Goal: Transaction & Acquisition: Book appointment/travel/reservation

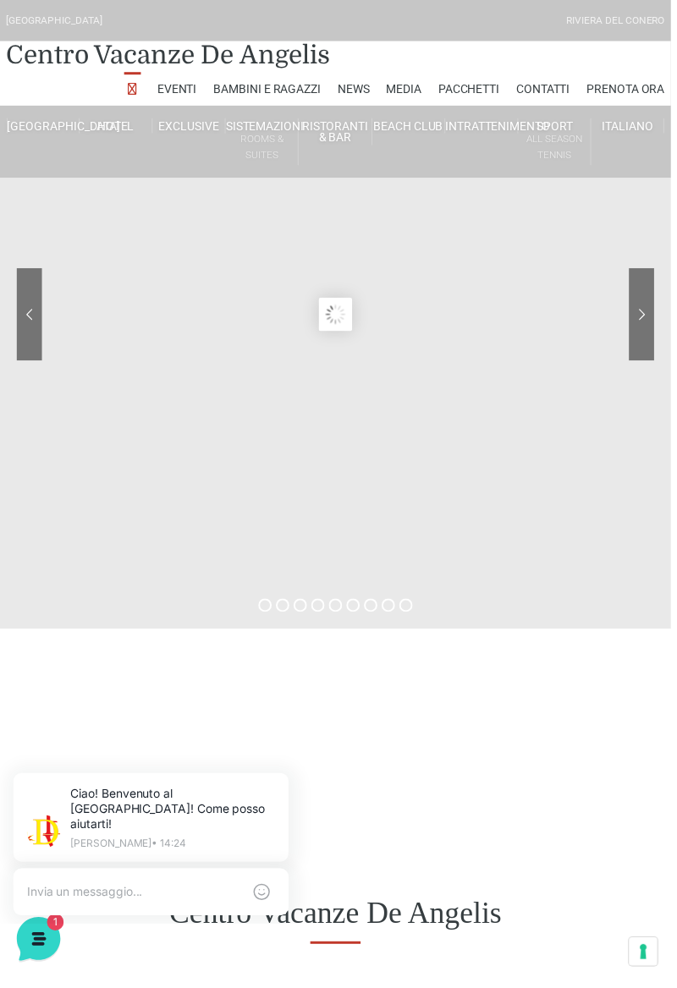
scroll to position [14, 0]
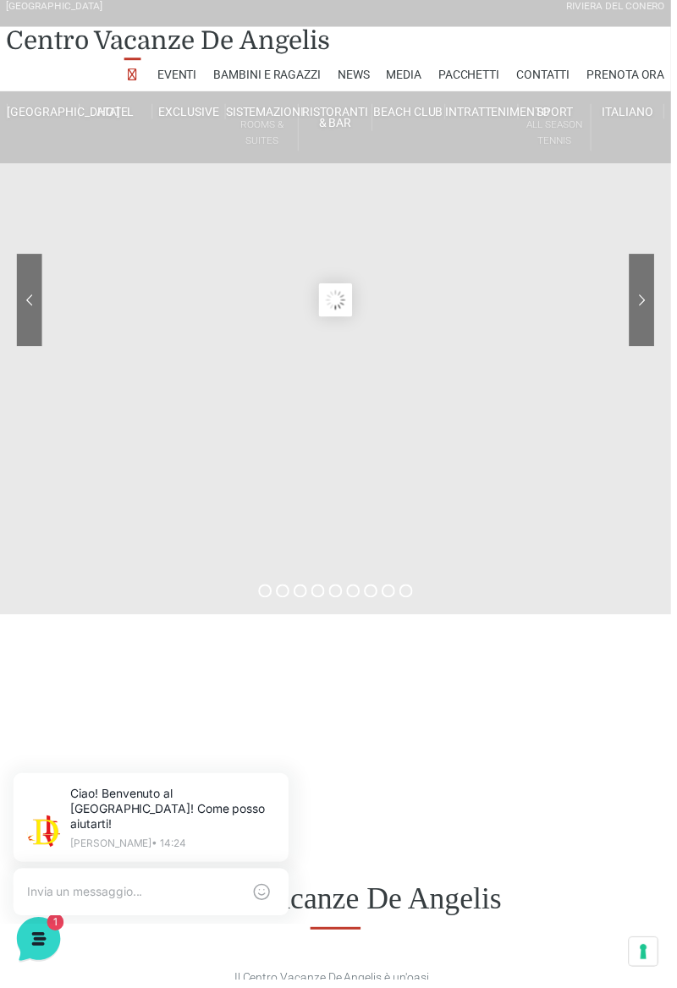
click at [120, 112] on link "Hotel" at bounding box center [117, 112] width 74 height 15
click at [641, 284] on div at bounding box center [583, 315] width 152 height 118
click at [52, 112] on link "[GEOGRAPHIC_DATA]" at bounding box center [44, 112] width 74 height 15
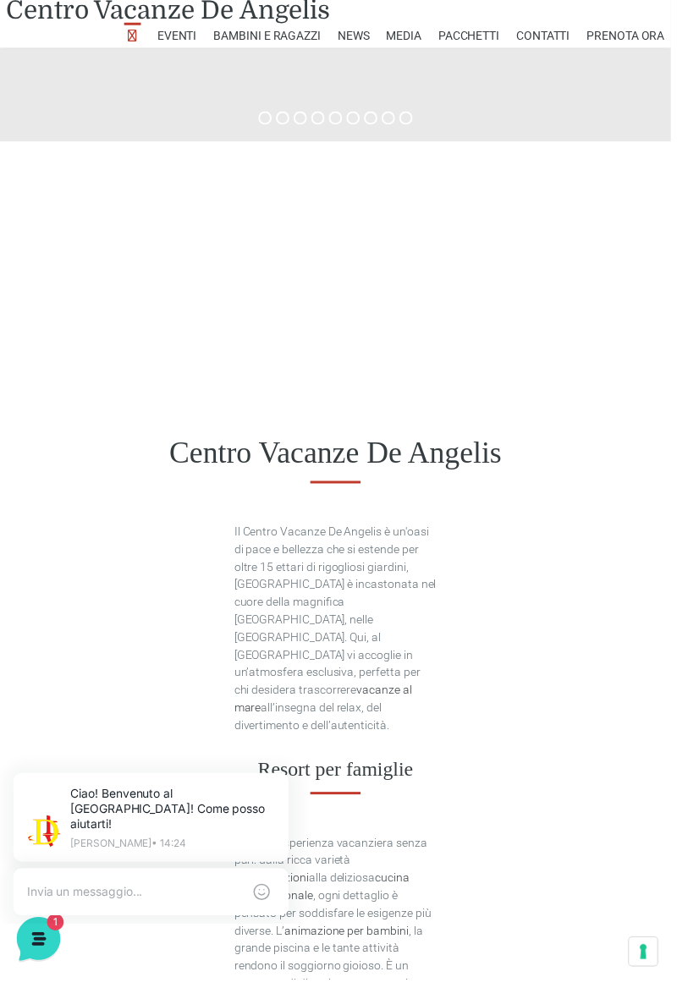
scroll to position [0, 0]
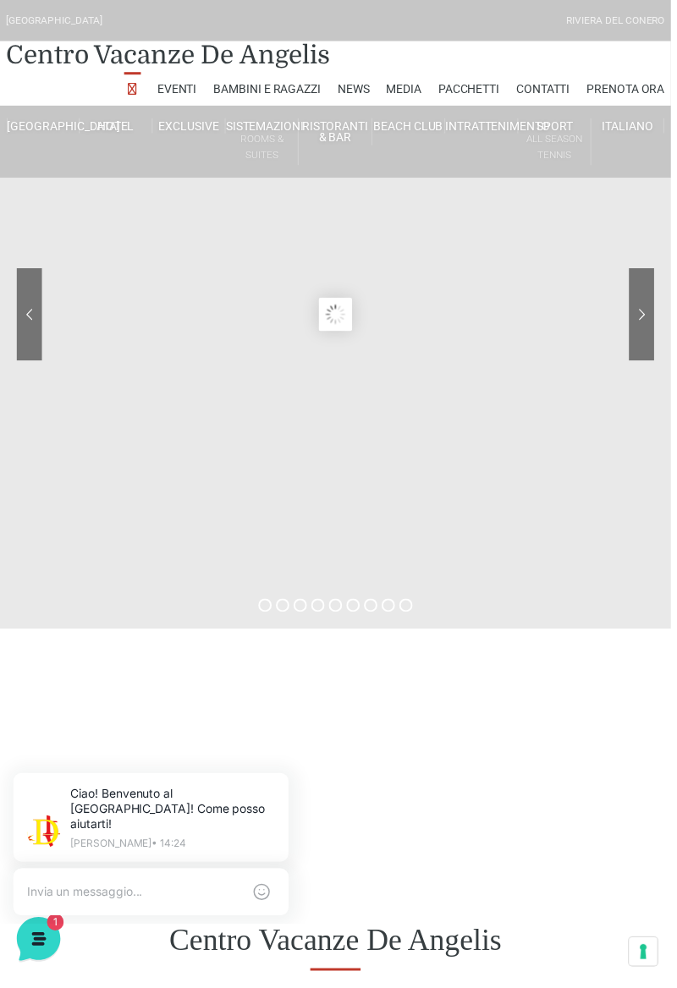
click at [129, 126] on link "Hotel" at bounding box center [117, 126] width 74 height 15
click at [255, 167] on link "Suite Prestige" at bounding box center [194, 175] width 169 height 30
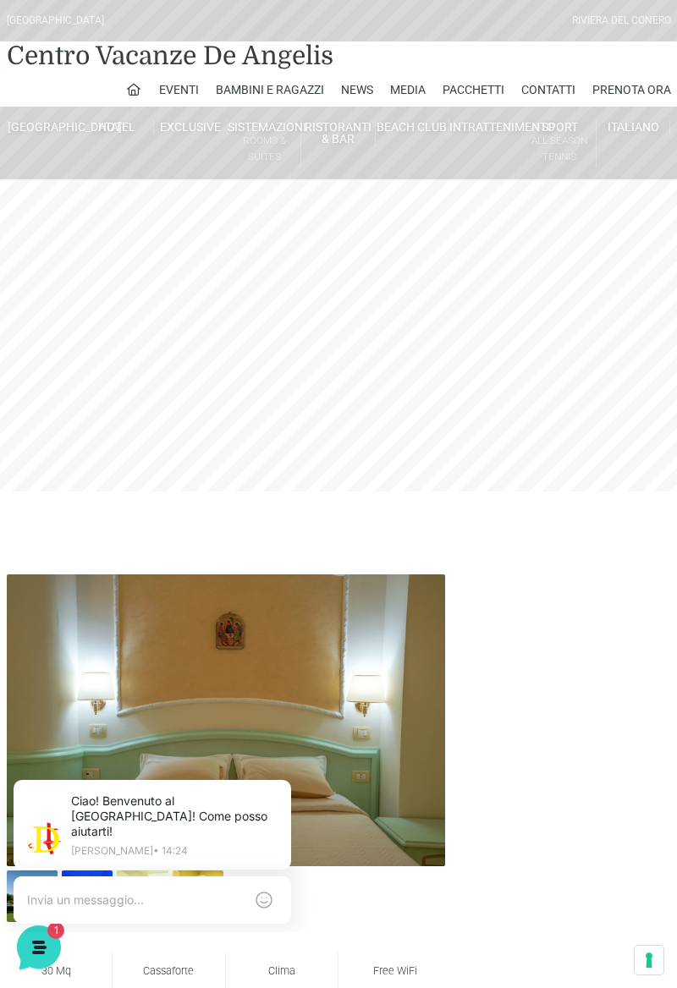
click at [129, 123] on link "Hotel" at bounding box center [117, 126] width 74 height 15
click at [249, 203] on link "Camera Prestige" at bounding box center [194, 204] width 169 height 30
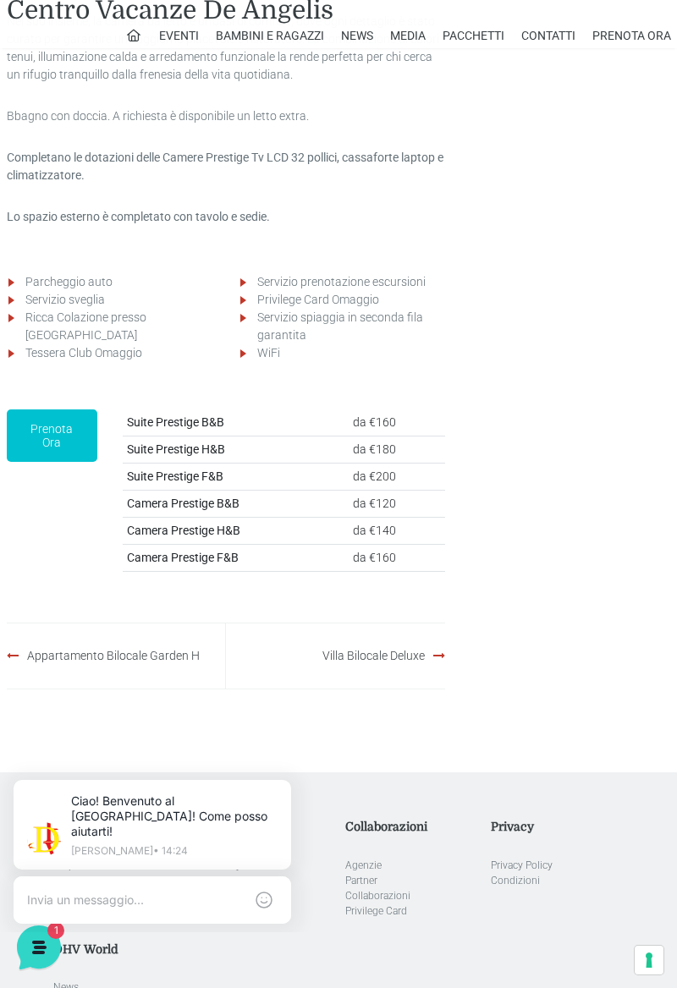
scroll to position [1871, 0]
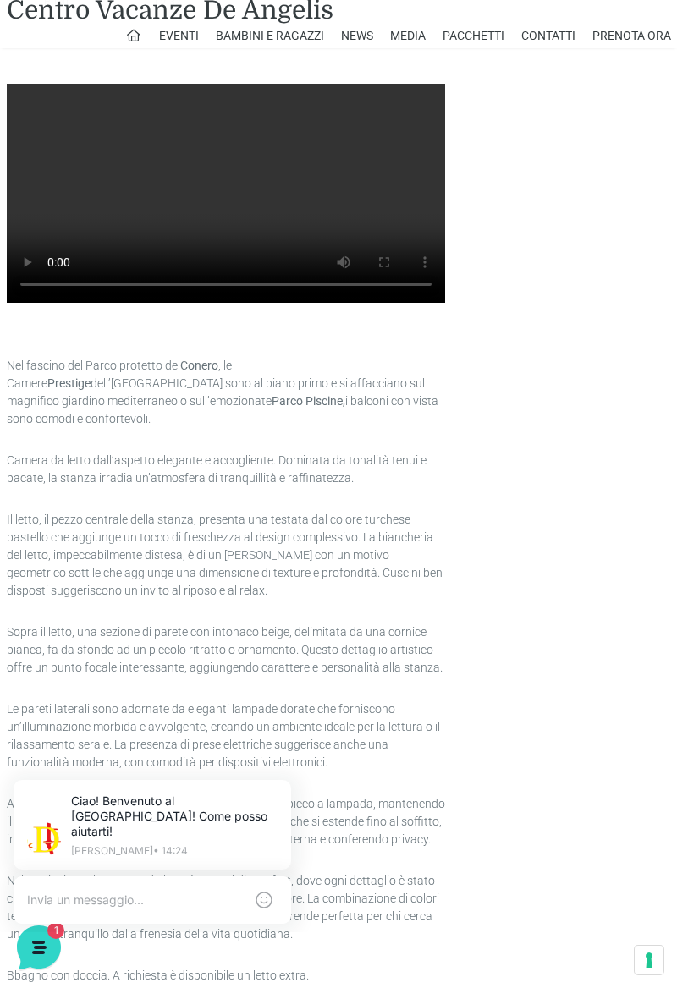
scroll to position [1011, 0]
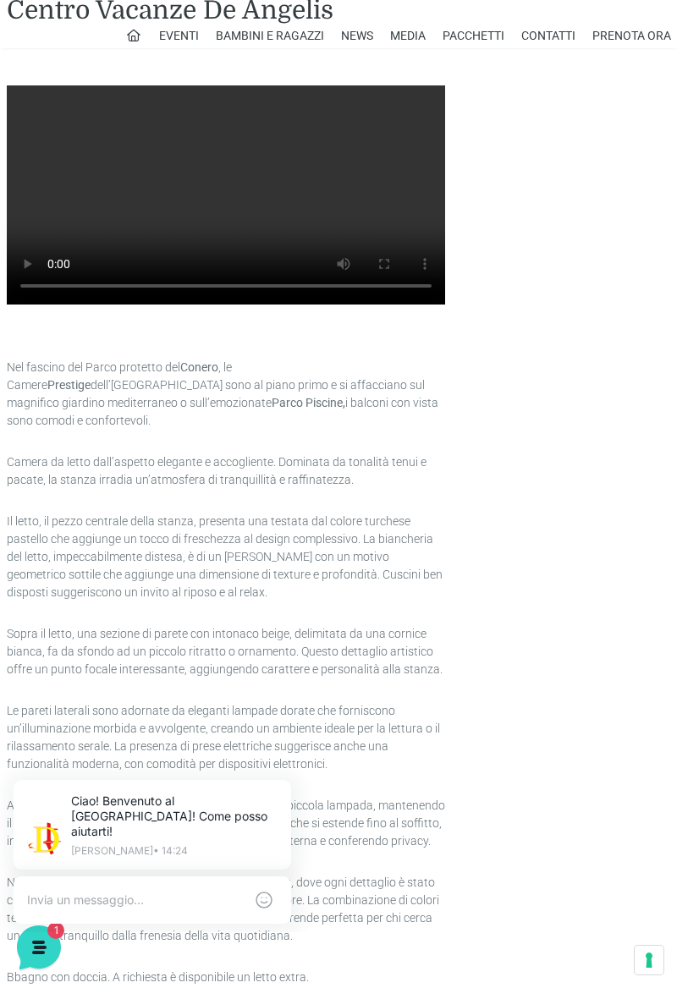
click at [477, 35] on link "Pacchetti" at bounding box center [473, 35] width 62 height 25
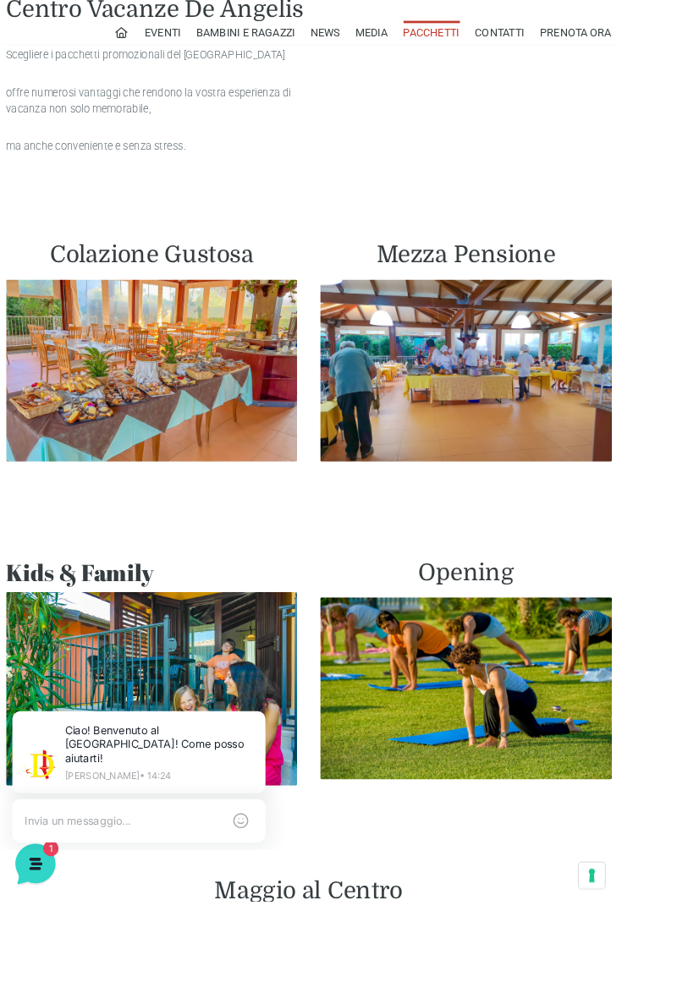
scroll to position [887, 0]
click at [608, 343] on img at bounding box center [511, 407] width 320 height 200
